Goal: Transaction & Acquisition: Purchase product/service

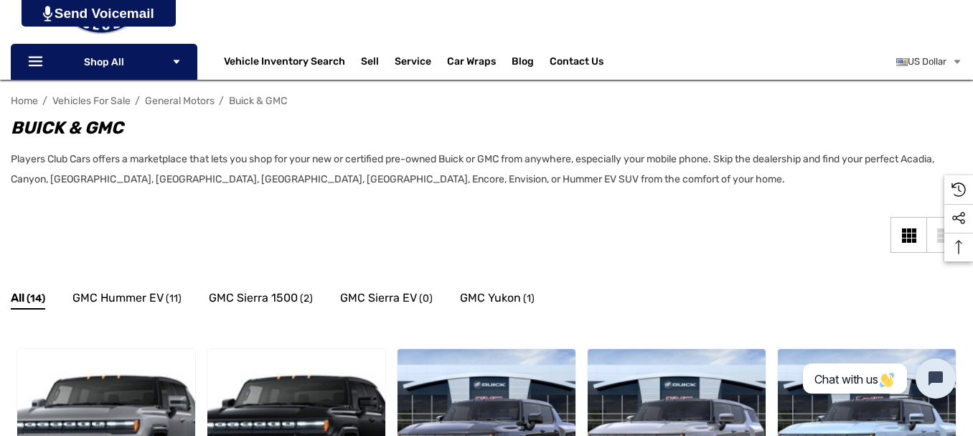
scroll to position [215, 0]
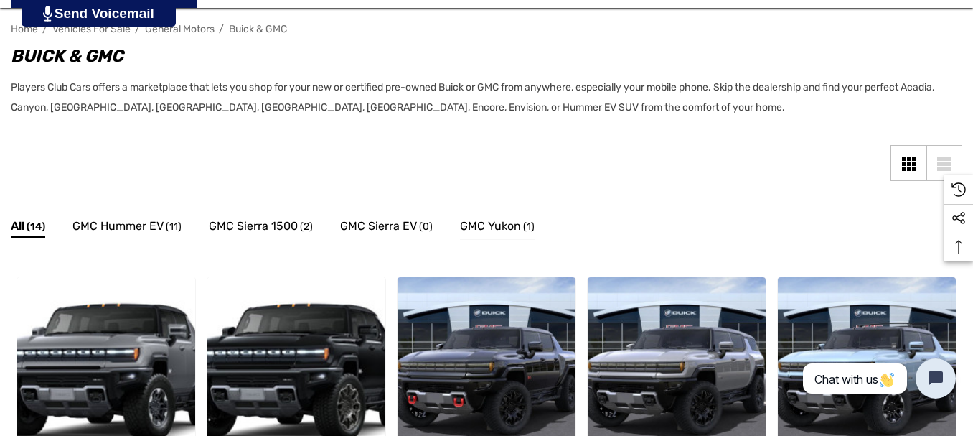
click at [490, 220] on span "GMC Yukon" at bounding box center [490, 226] width 61 height 19
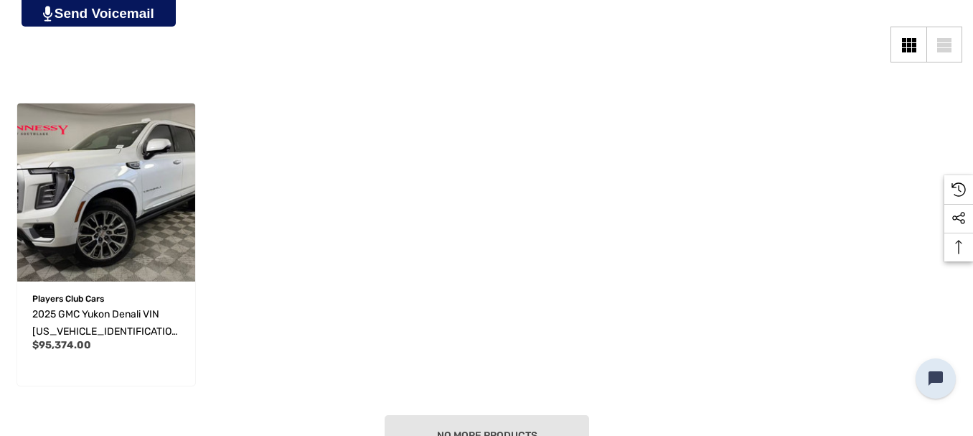
scroll to position [359, 0]
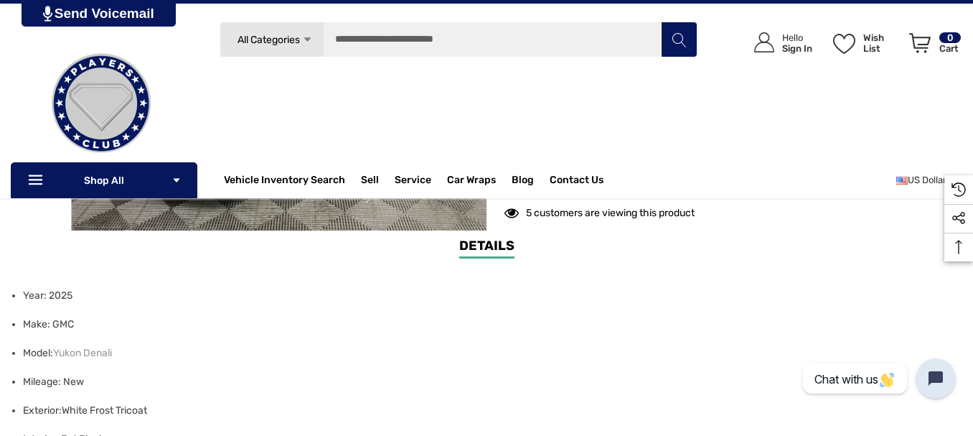
scroll to position [431, 0]
